Goal: Navigation & Orientation: Find specific page/section

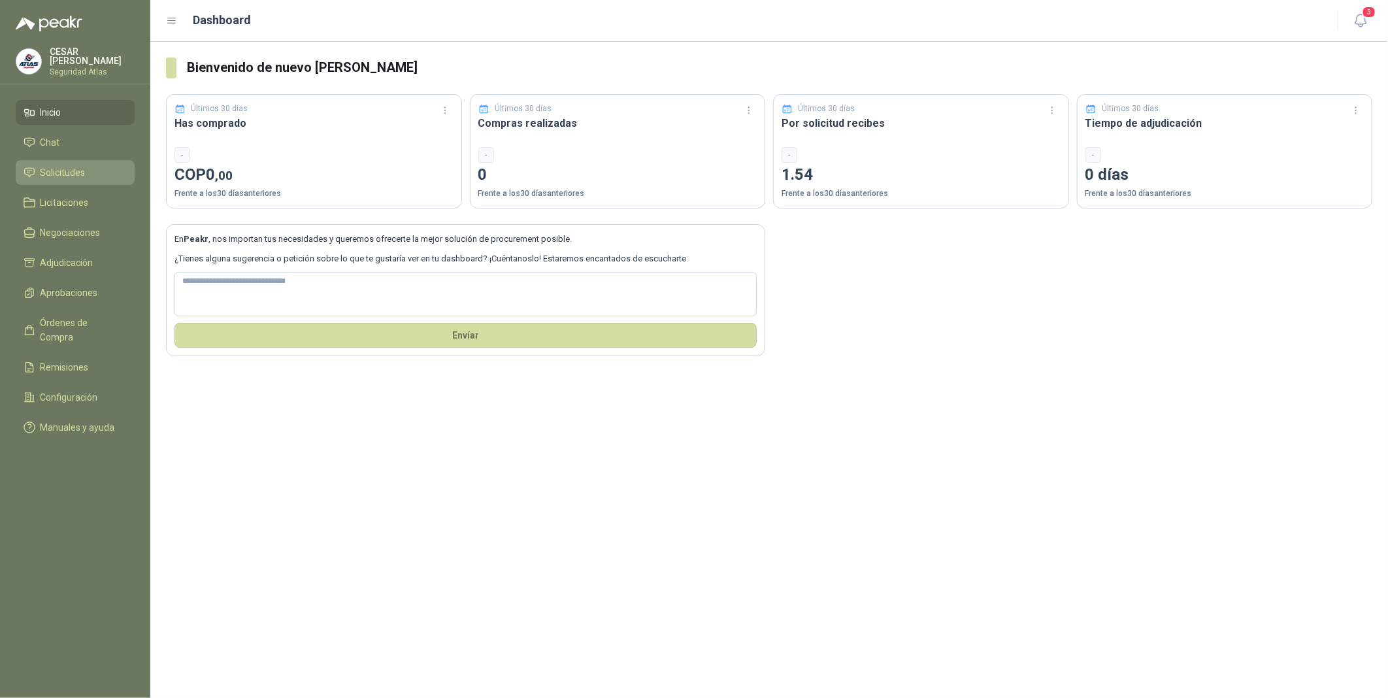
click at [70, 165] on span "Solicitudes" at bounding box center [63, 172] width 45 height 14
click at [67, 173] on span "Solicitudes" at bounding box center [63, 172] width 45 height 14
click at [63, 217] on ul "Inicio Chat Solicitudes Licitaciones Negociaciones Adjudicación Aprobaciones Ór…" at bounding box center [75, 272] width 150 height 345
click at [67, 229] on span "Negociaciones" at bounding box center [71, 233] width 60 height 14
click at [62, 200] on span "Licitaciones" at bounding box center [65, 202] width 48 height 14
